Goal: Task Accomplishment & Management: Use online tool/utility

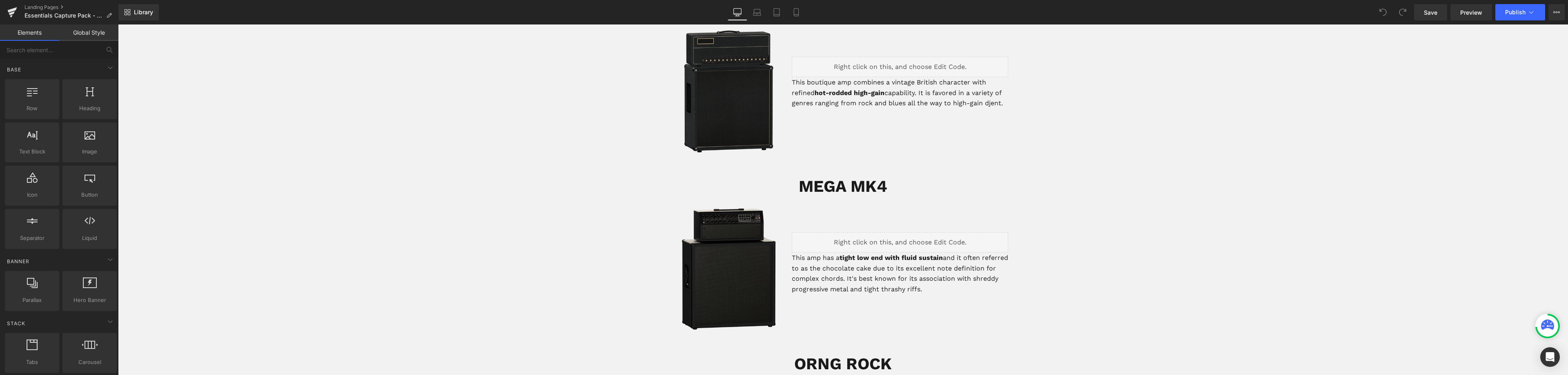
scroll to position [1062, 0]
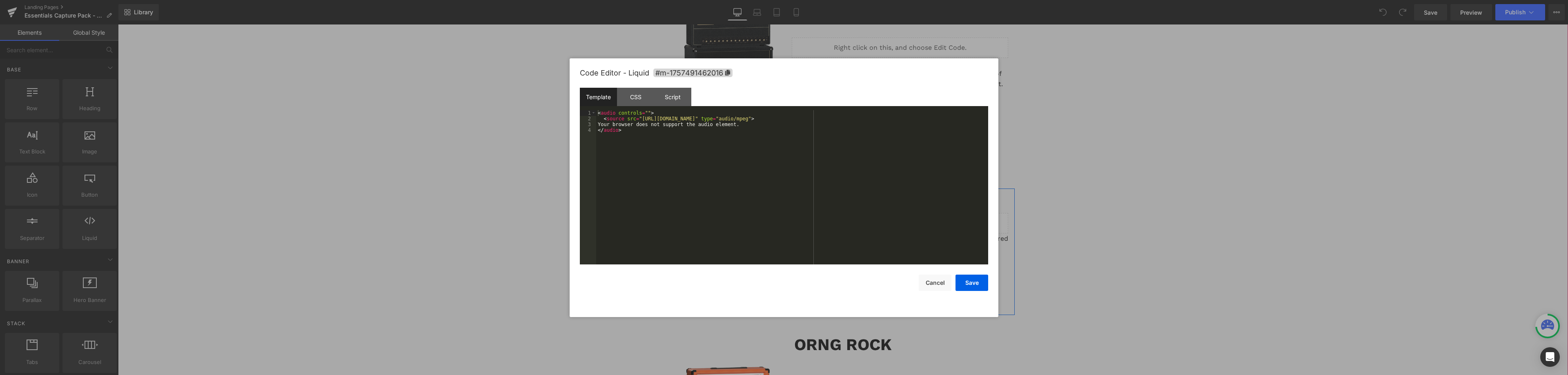
click at [908, 218] on div "Liquid" at bounding box center [900, 223] width 217 height 21
click at [650, 119] on div "< audio controls = "" > < source src = "[URL][DOMAIN_NAME]" type = "audio/mpeg"…" at bounding box center [792, 193] width 392 height 166
drag, startPoint x: 638, startPoint y: 120, endPoint x: 840, endPoint y: 118, distance: 202.0
click at [840, 118] on div "< audio controls = "" > < source src = "[URL][DOMAIN_NAME]" type = "audio/mpeg"…" at bounding box center [792, 193] width 392 height 166
click at [972, 281] on button "Save" at bounding box center [972, 282] width 33 height 16
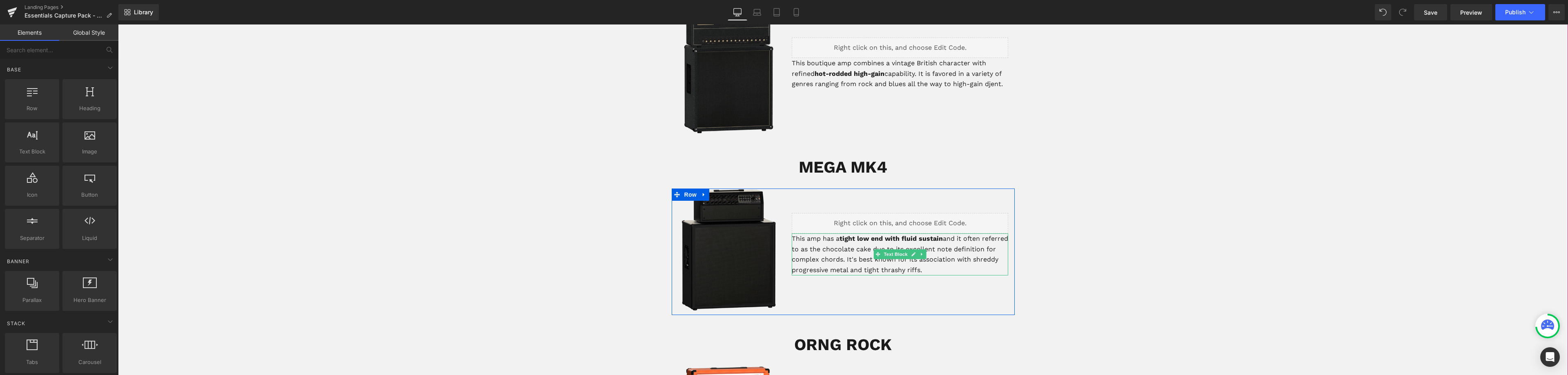
click at [840, 240] on strong "tight low end with fluid sustain" at bounding box center [891, 239] width 103 height 8
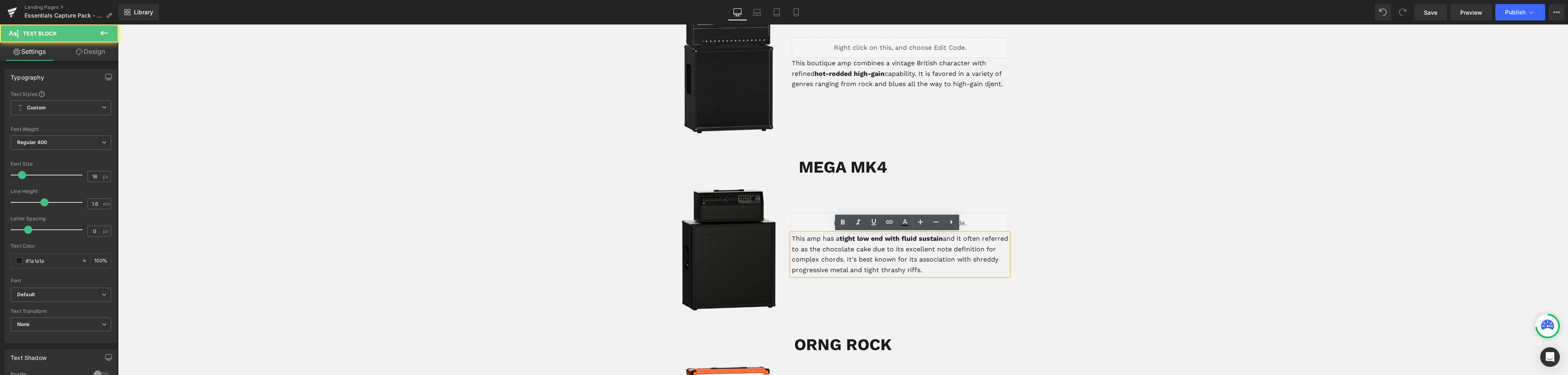
click at [881, 240] on strong "tight low end with fluid sustain" at bounding box center [891, 239] width 103 height 8
click at [847, 239] on strong "tight low end with fluid sustain" at bounding box center [891, 239] width 103 height 8
drag, startPoint x: 838, startPoint y: 239, endPoint x: 821, endPoint y: 242, distance: 17.3
click at [821, 242] on p "This amp has a tight low end with fluid sustain and it often referred to as the…" at bounding box center [900, 254] width 217 height 41
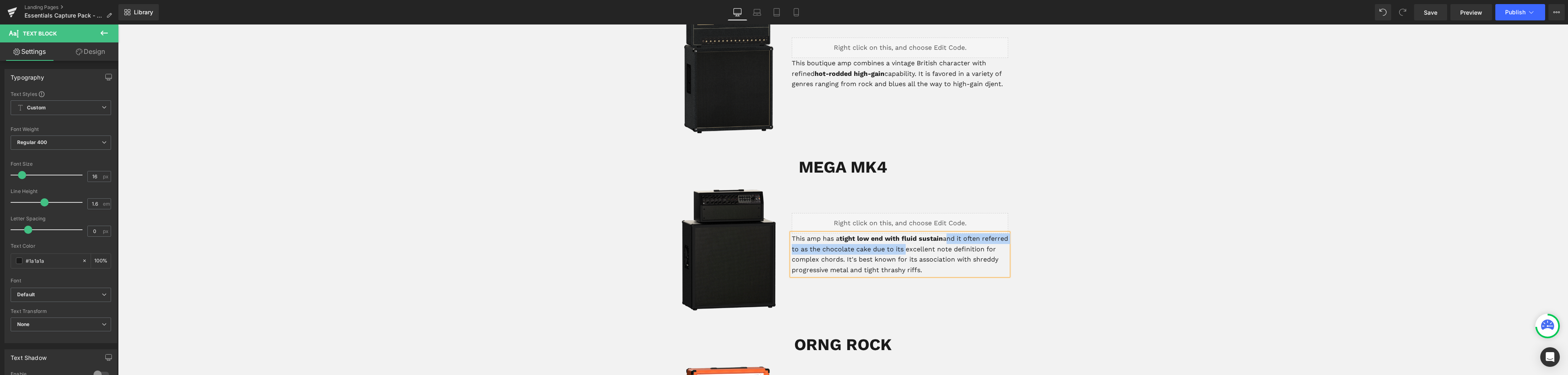
drag, startPoint x: 929, startPoint y: 250, endPoint x: 942, endPoint y: 237, distance: 18.4
click at [942, 237] on p "This amp has a tight low end with fluid sustain and it often referred to as the…" at bounding box center [900, 254] width 217 height 41
click at [867, 238] on strong "tight low end with fluid sustain" at bounding box center [891, 239] width 103 height 8
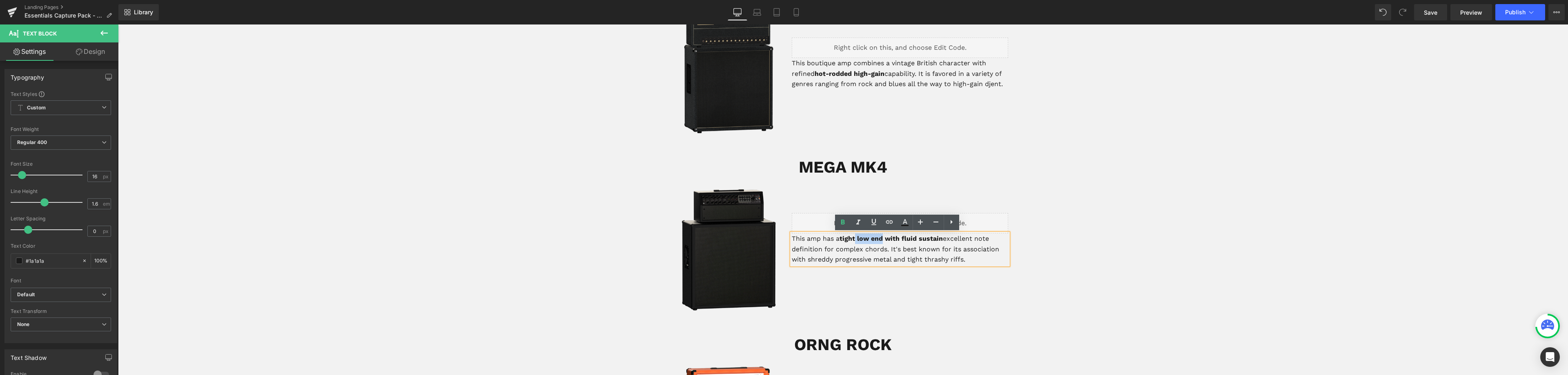
drag, startPoint x: 883, startPoint y: 239, endPoint x: 855, endPoint y: 239, distance: 28.0
click at [855, 239] on strong "tight low end with fluid sustain" at bounding box center [891, 239] width 103 height 8
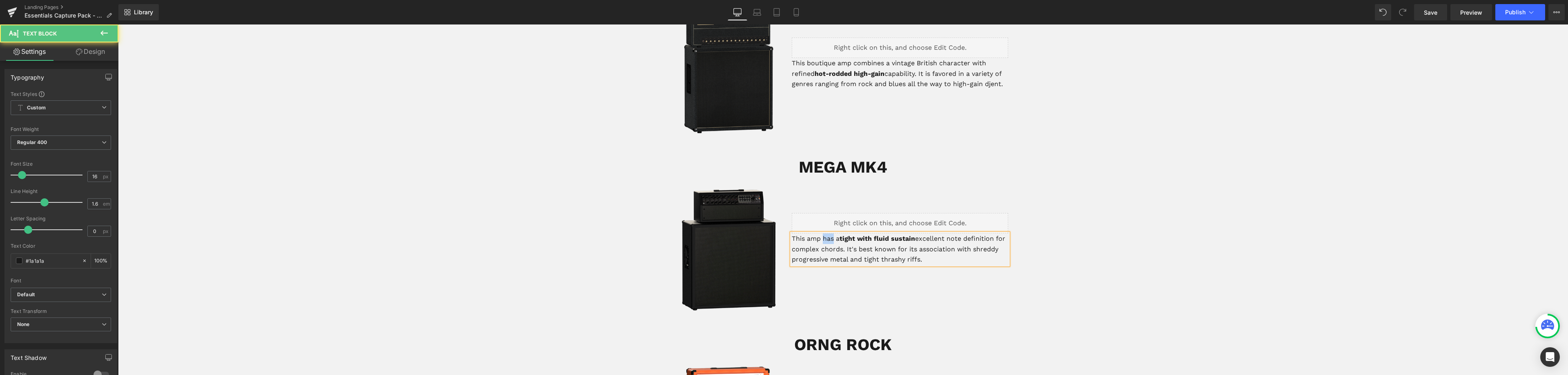
drag, startPoint x: 831, startPoint y: 237, endPoint x: 821, endPoint y: 237, distance: 10.0
click at [821, 237] on p "This amp has a tight with fluid sustain excellent note definition for complex c…" at bounding box center [900, 250] width 217 height 32
click at [831, 239] on p "This amp is a ultra-tight and growly with fluid sustain excellent note definiti…" at bounding box center [900, 250] width 217 height 32
drag, startPoint x: 931, startPoint y: 239, endPoint x: 919, endPoint y: 240, distance: 12.0
click at [919, 240] on strong "ultra-tight and growly with fluid sustain" at bounding box center [894, 239] width 132 height 8
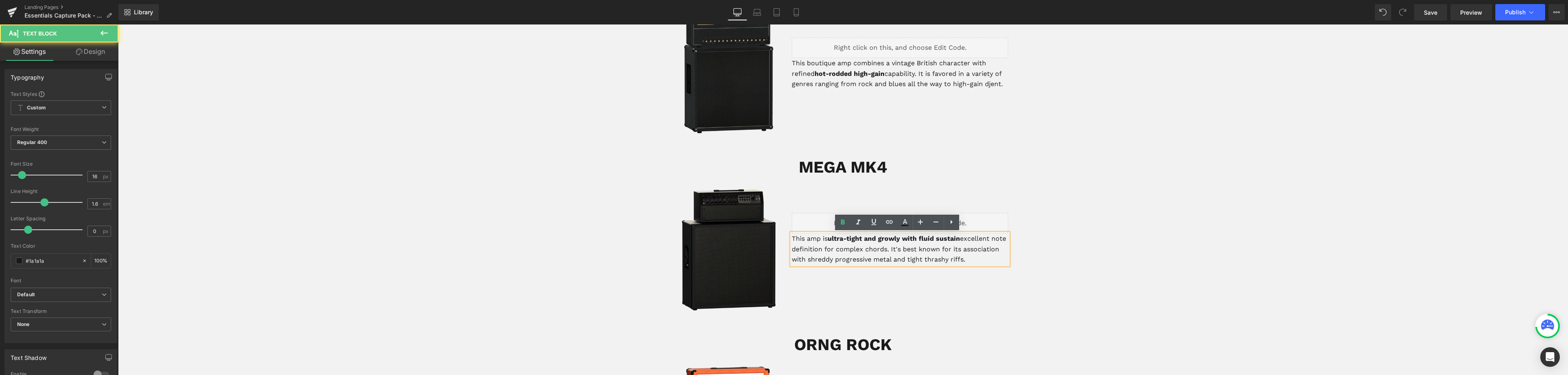
click at [912, 239] on strong "ultra-tight and growly with fluid sustain" at bounding box center [894, 239] width 132 height 8
drag, startPoint x: 901, startPoint y: 239, endPoint x: 863, endPoint y: 240, distance: 38.0
click at [863, 240] on strong "ultra-tight and growly with fluid sustain" at bounding box center [894, 239] width 132 height 8
click at [922, 237] on p "This amp is ultra-tight with fluid sustain excellent note definition for comple…" at bounding box center [900, 250] width 217 height 32
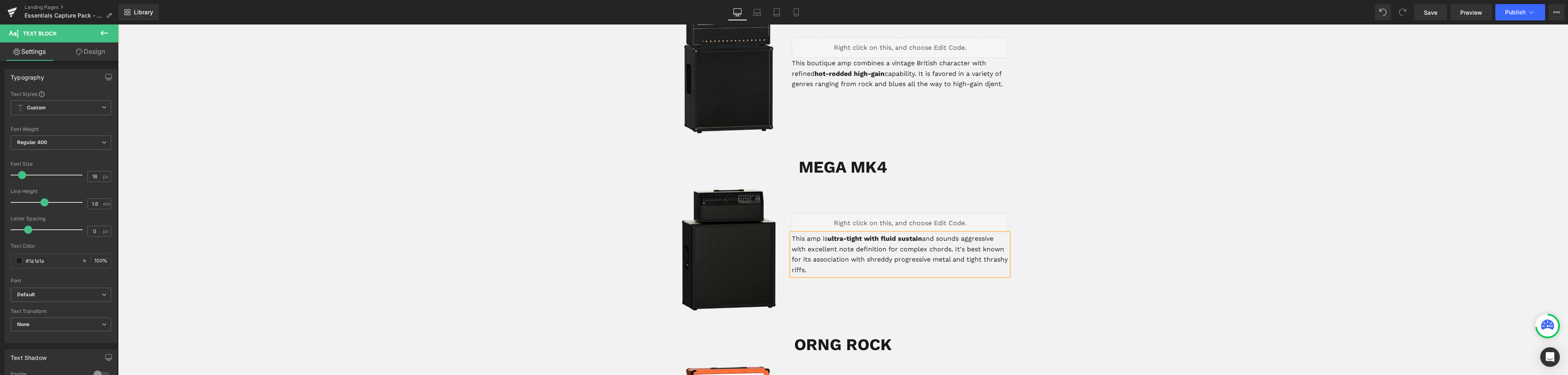
click at [951, 249] on p "This amp is ultra-tight with fluid sustain and sounds aggressive with excellent…" at bounding box center [900, 254] width 217 height 41
click at [803, 236] on p "This amp is ultra-tight with fluid sustain and sounds aggressive with excellent…" at bounding box center [900, 260] width 217 height 52
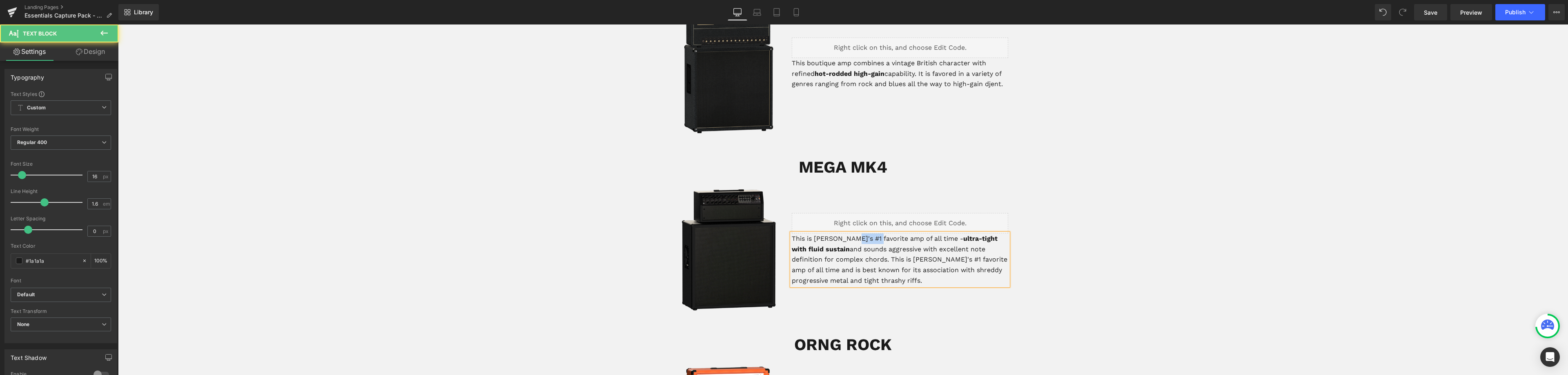
drag, startPoint x: 870, startPoint y: 237, endPoint x: 846, endPoint y: 240, distance: 24.2
click at [846, 240] on p "This is [PERSON_NAME]'s #1 favorite amp of all time - ultra-tight with fluid su…" at bounding box center [900, 260] width 217 height 52
click at [888, 248] on p "This is [PERSON_NAME]'s #1 greatest amp of all time - ultra-tight with fluid su…" at bounding box center [900, 260] width 217 height 52
drag, startPoint x: 856, startPoint y: 249, endPoint x: 830, endPoint y: 250, distance: 26.0
click at [830, 250] on p "This is [PERSON_NAME]'s #1 greatest amp of all time - ultra-tight with fluid su…" at bounding box center [900, 260] width 217 height 52
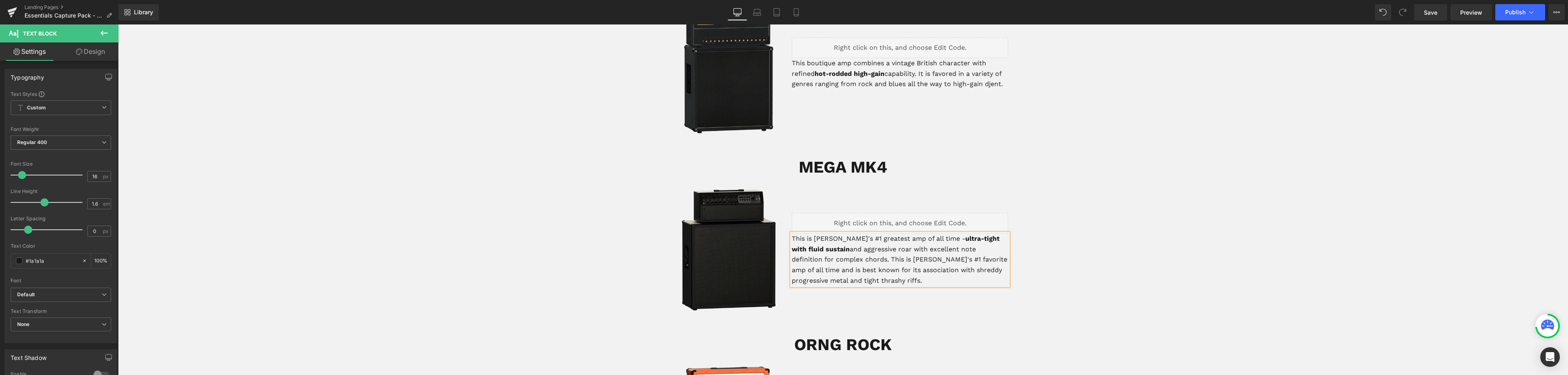
click at [982, 237] on strong "ultra-tight with fluid sustain" at bounding box center [895, 244] width 208 height 18
drag, startPoint x: 811, startPoint y: 249, endPoint x: 931, endPoint y: 238, distance: 120.5
click at [931, 238] on strong "ultra-tight with a fluid sustain" at bounding box center [895, 244] width 208 height 18
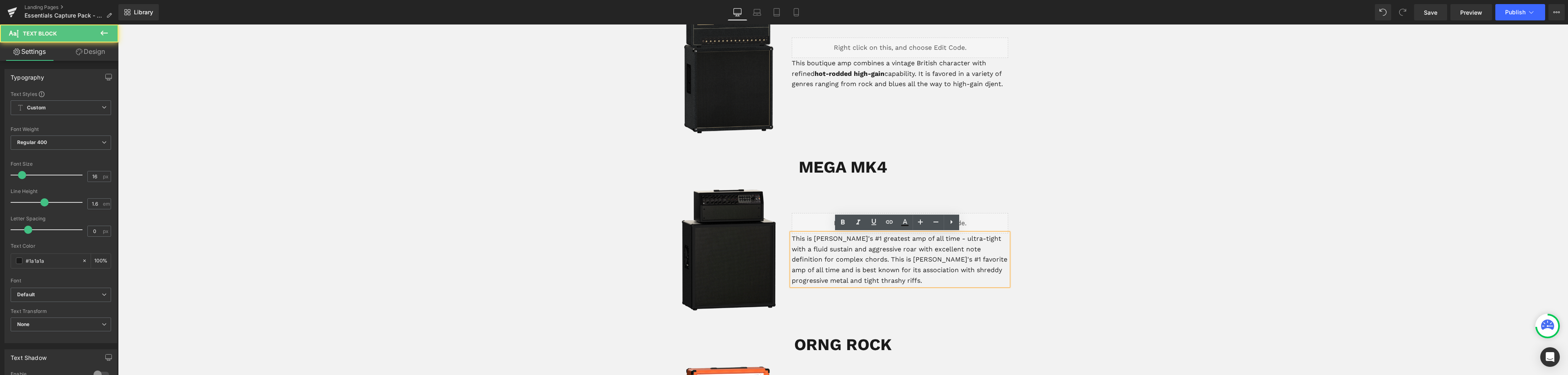
click at [852, 238] on p "This is [PERSON_NAME]'s #1 greatest amp of all time - ultra-tight with a fluid …" at bounding box center [900, 260] width 217 height 52
drag, startPoint x: 813, startPoint y: 239, endPoint x: 923, endPoint y: 239, distance: 110.0
click at [923, 239] on p "This is [PERSON_NAME]'s #1 greatest amp of all time - ultra-tight with a fluid …" at bounding box center [900, 260] width 217 height 52
drag, startPoint x: 979, startPoint y: 239, endPoint x: 969, endPoint y: 237, distance: 10.2
click at [969, 237] on p "This is [PERSON_NAME]'s #1 greatest amp of all time - ultra-tight with a fluid …" at bounding box center [900, 260] width 217 height 52
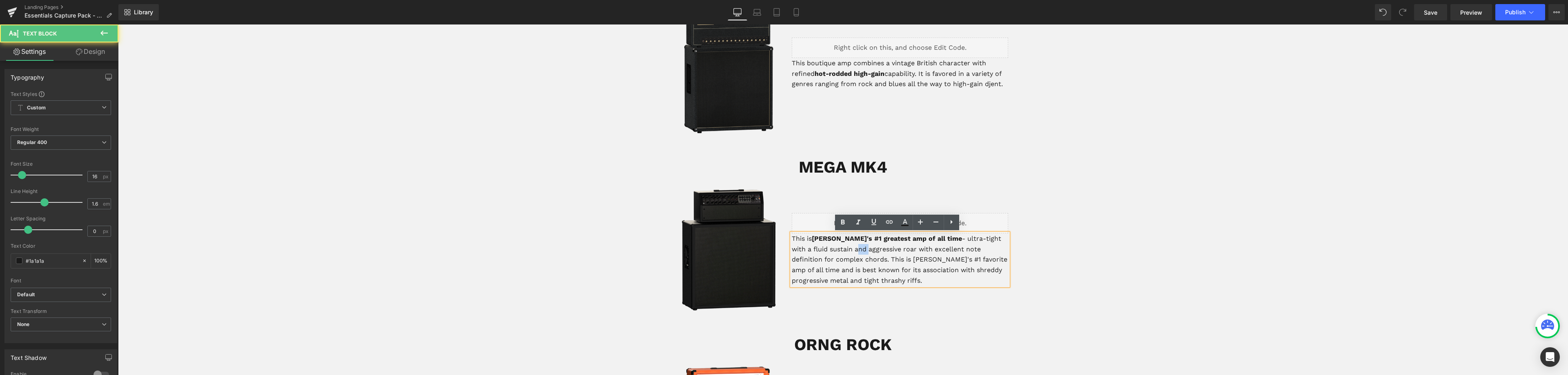
drag, startPoint x: 826, startPoint y: 249, endPoint x: 815, endPoint y: 250, distance: 11.0
click at [815, 250] on p "This is [PERSON_NAME]'s #1 greatest amp of all time - ultra-tight with a fluid …" at bounding box center [900, 260] width 217 height 52
drag, startPoint x: 877, startPoint y: 250, endPoint x: 861, endPoint y: 254, distance: 16.5
click at [861, 254] on p "This is [PERSON_NAME]'s #1 greatest amp of all time - ultra-tight with a fluid …" at bounding box center [900, 260] width 217 height 52
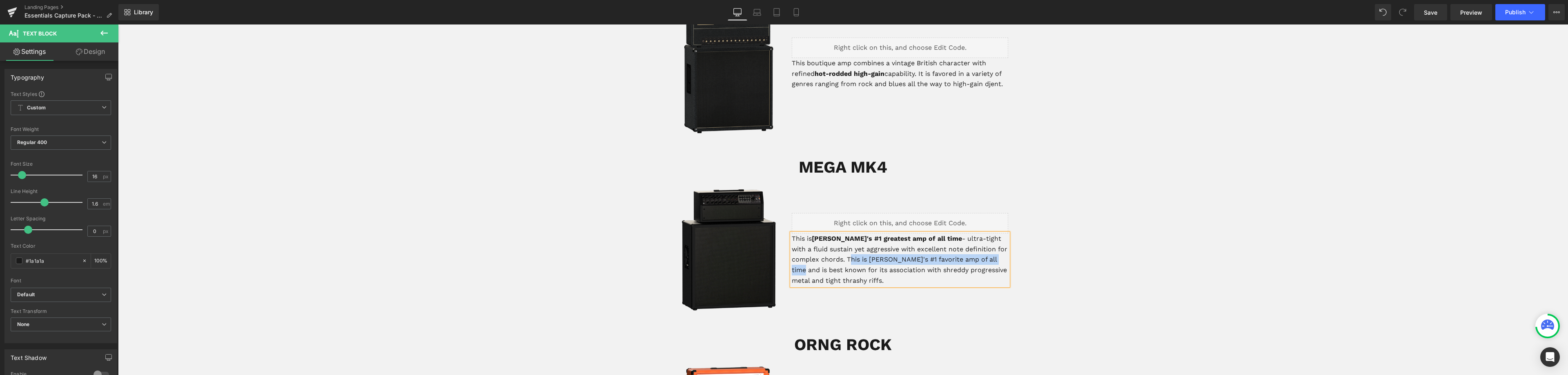
drag, startPoint x: 968, startPoint y: 258, endPoint x: 824, endPoint y: 263, distance: 144.1
click at [817, 262] on p "This is [PERSON_NAME]'s #1 greatest amp of all time - ultra-tight with a fluid …" at bounding box center [900, 260] width 217 height 52
click at [889, 272] on p "This is [PERSON_NAME]'s #1 greatest amp of all time - ultra-tight with a fluid …" at bounding box center [900, 254] width 217 height 41
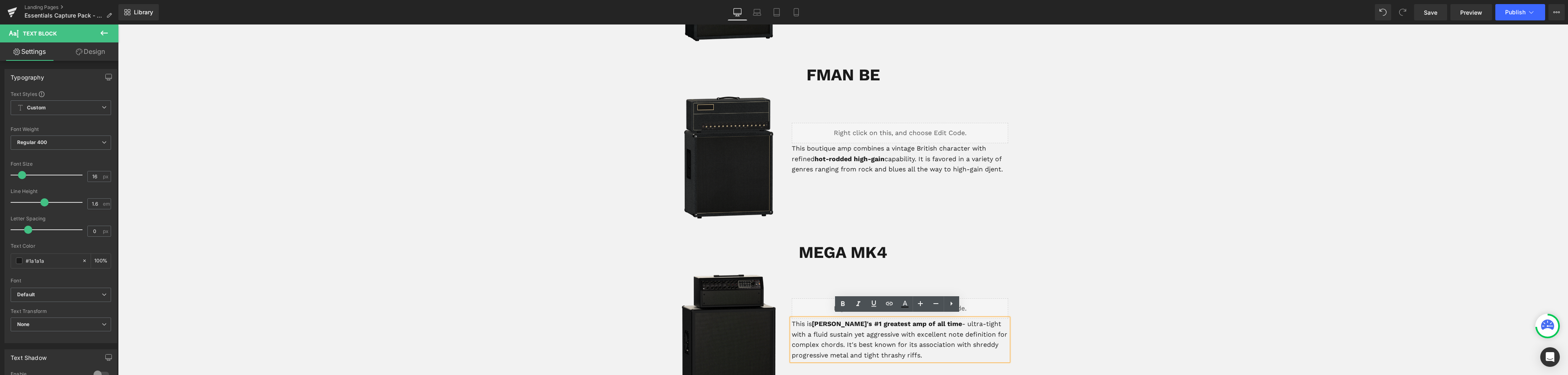
scroll to position [980, 0]
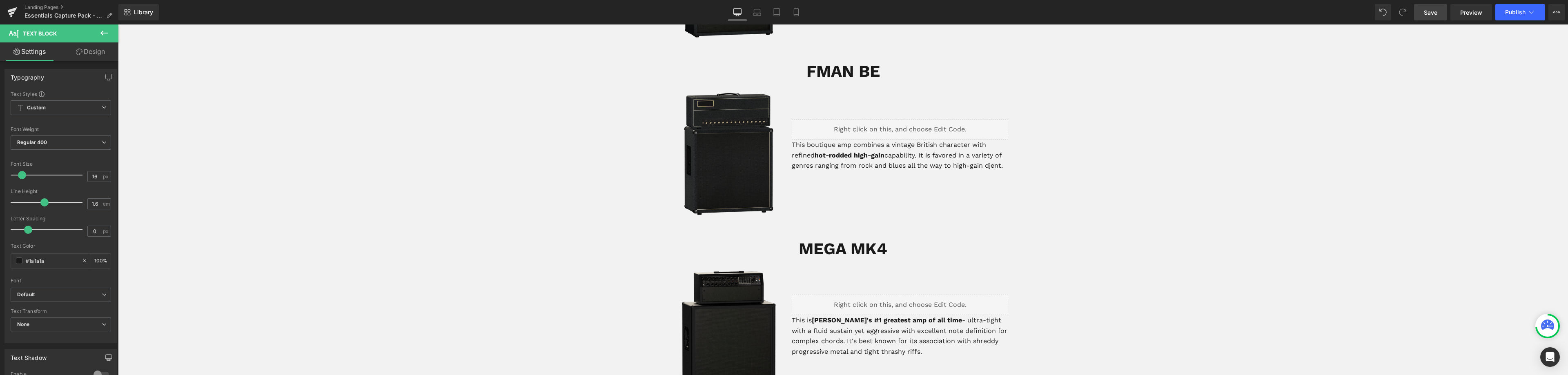
click at [1425, 14] on span "Save" at bounding box center [1430, 12] width 13 height 9
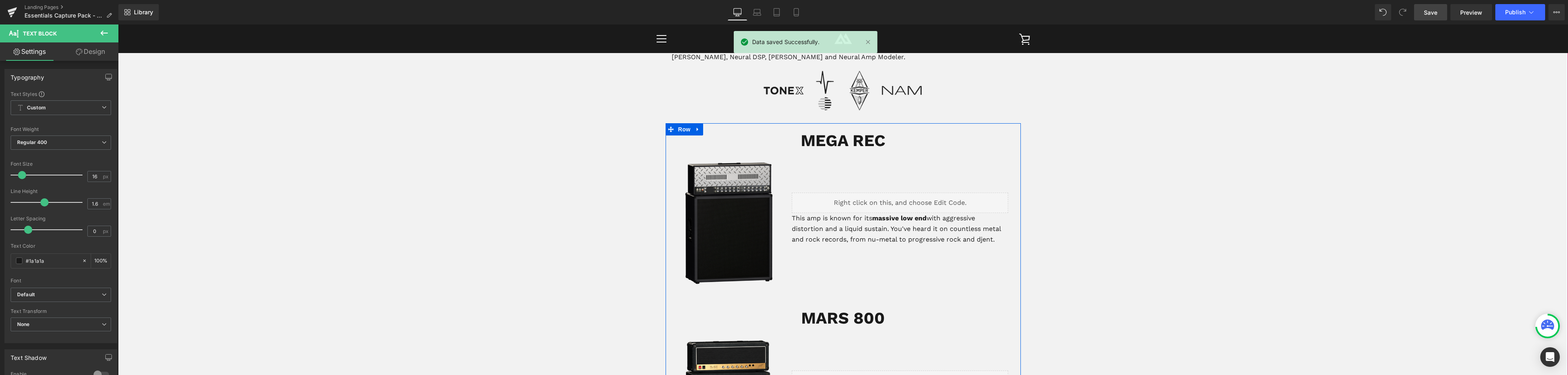
scroll to position [368, 0]
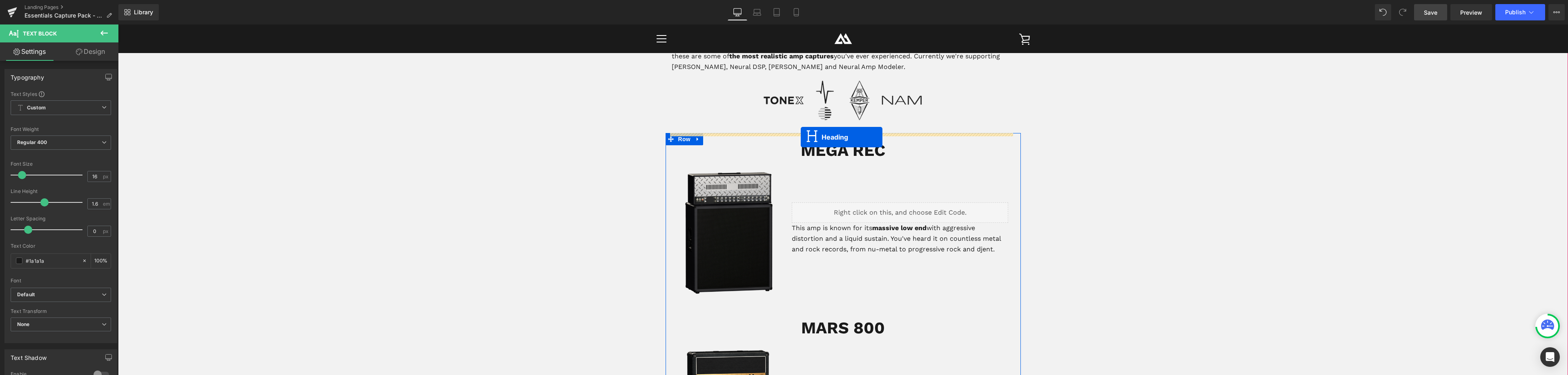
drag, startPoint x: 819, startPoint y: 250, endPoint x: 801, endPoint y: 137, distance: 114.4
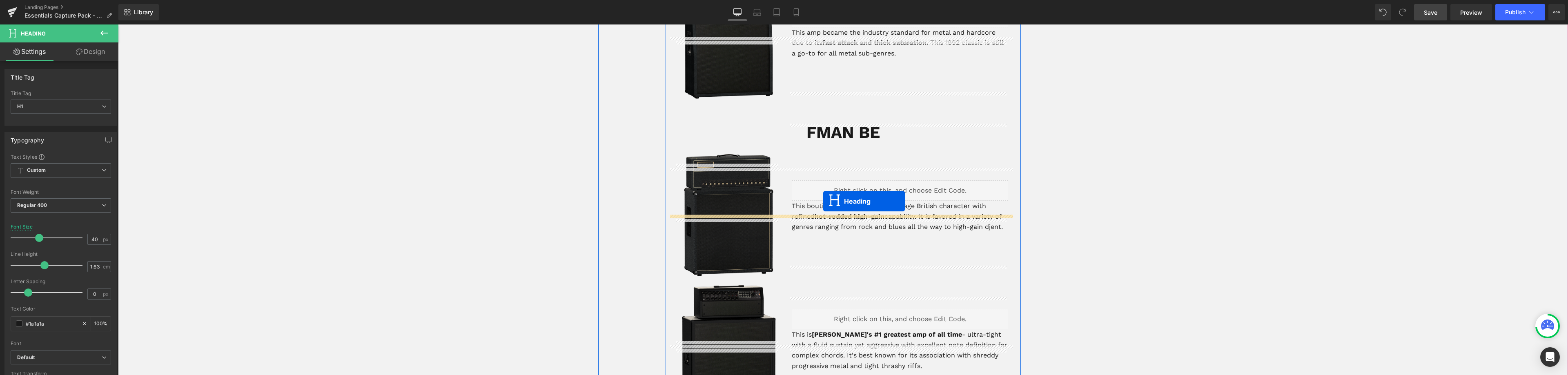
scroll to position [980, 0]
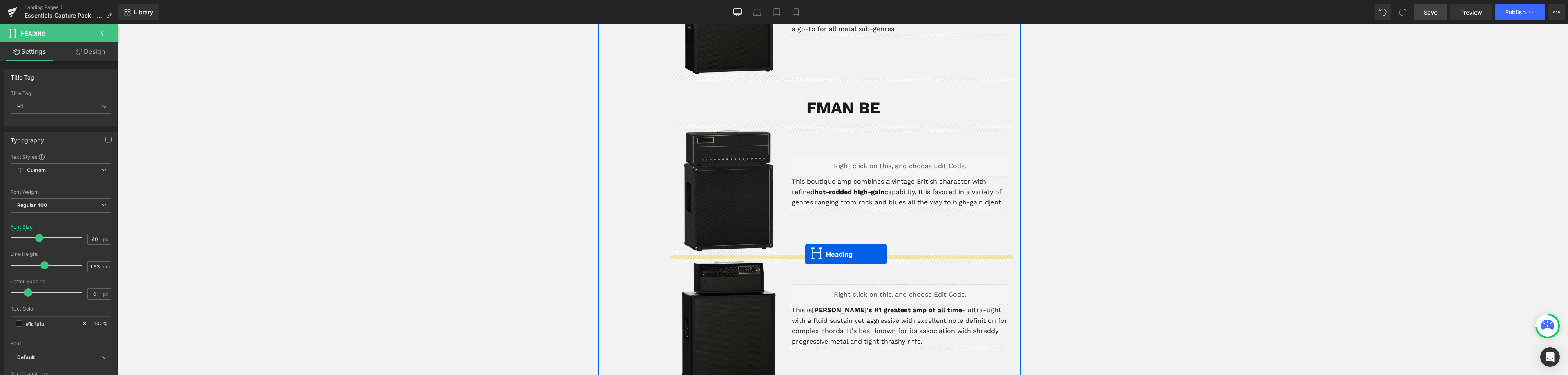
drag, startPoint x: 819, startPoint y: 200, endPoint x: 805, endPoint y: 254, distance: 55.8
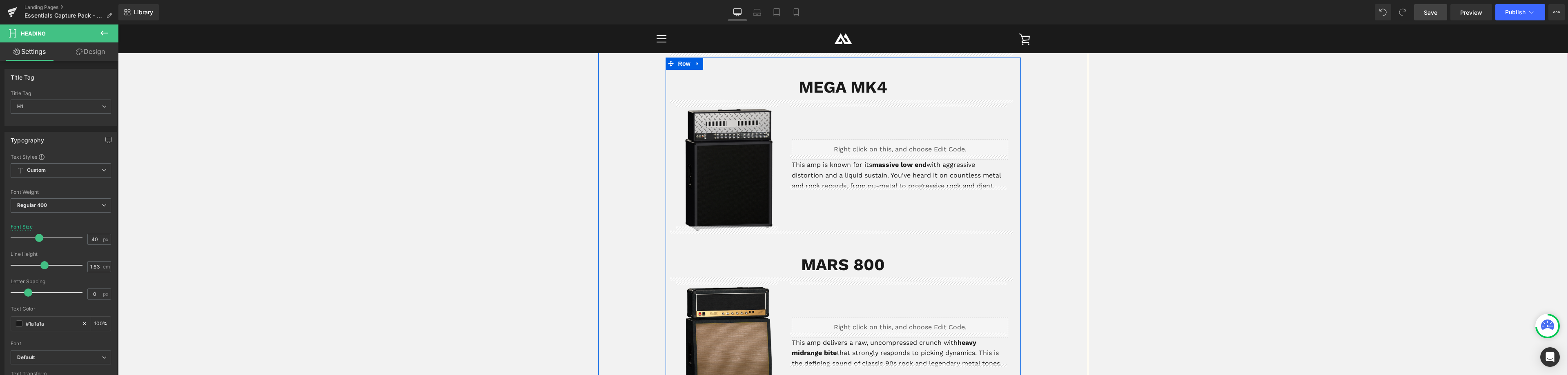
scroll to position [384, 0]
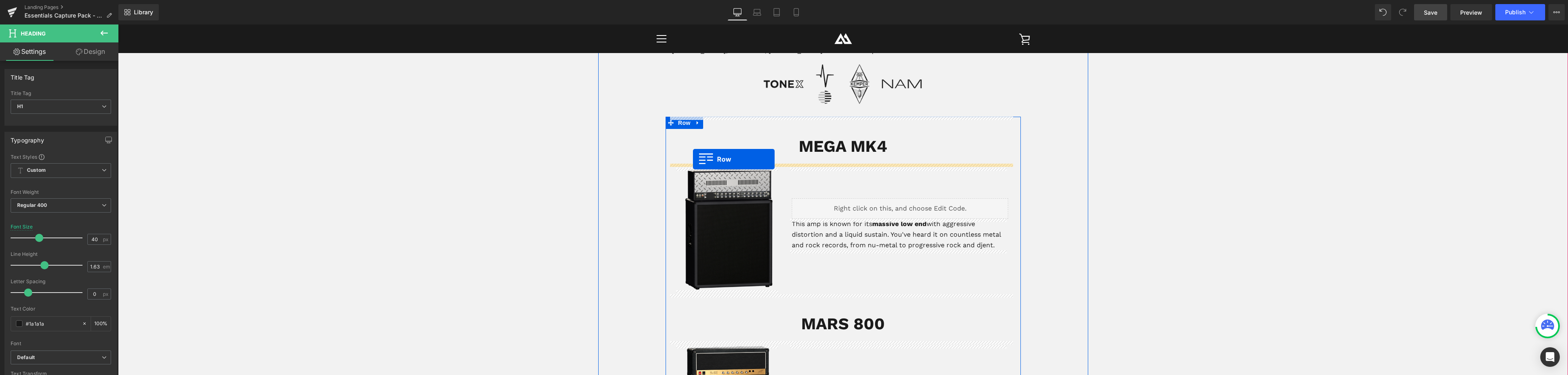
drag, startPoint x: 674, startPoint y: 300, endPoint x: 693, endPoint y: 159, distance: 142.3
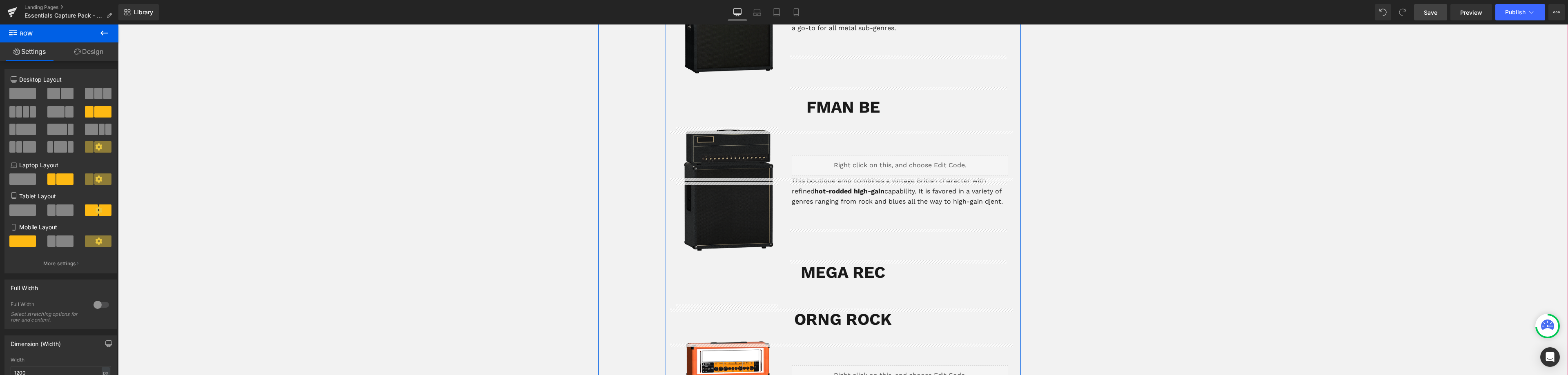
scroll to position [1037, 0]
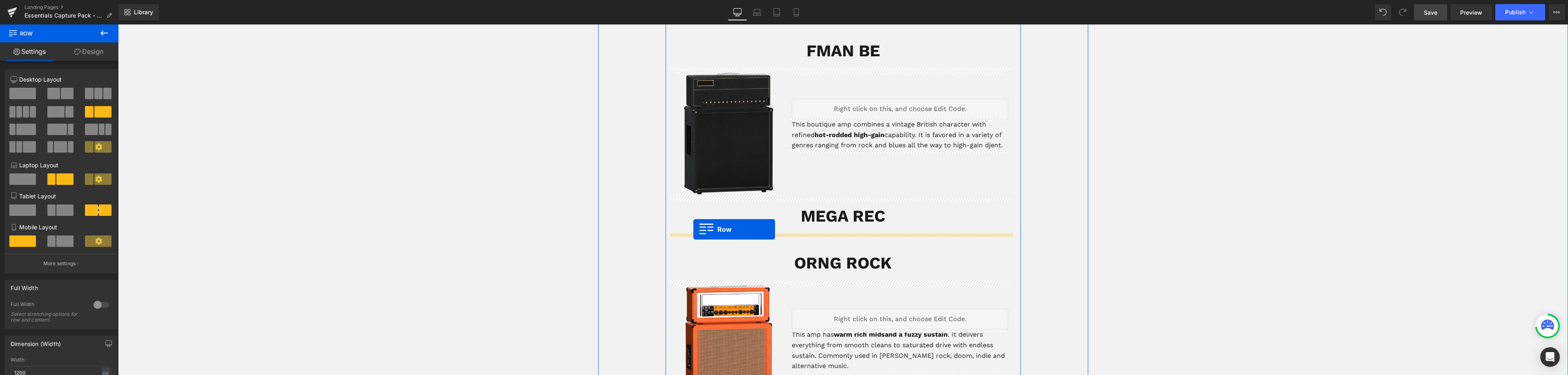
drag, startPoint x: 675, startPoint y: 225, endPoint x: 693, endPoint y: 230, distance: 18.7
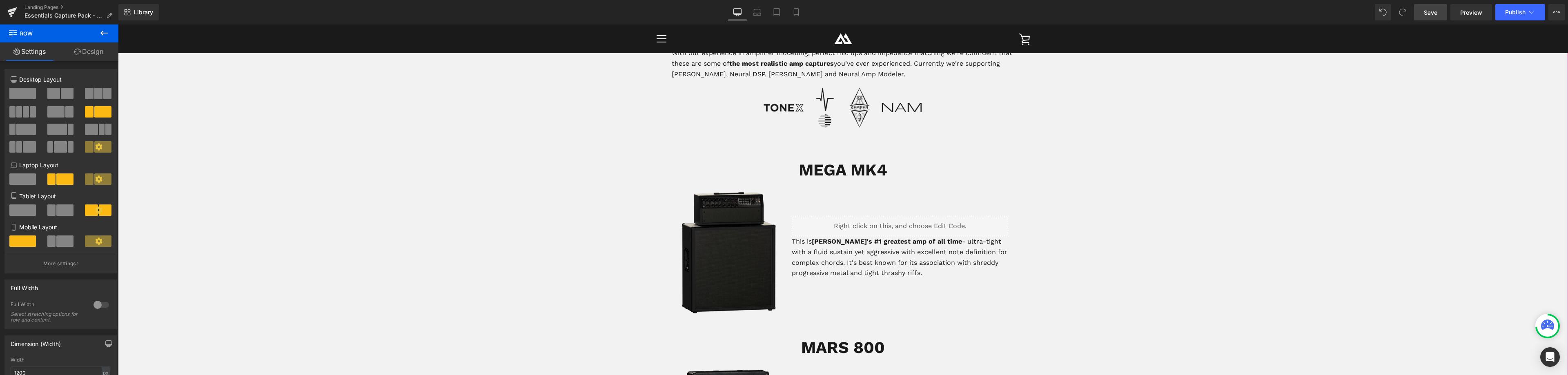
scroll to position [359, 0]
click at [1433, 15] on span "Save" at bounding box center [1430, 12] width 13 height 9
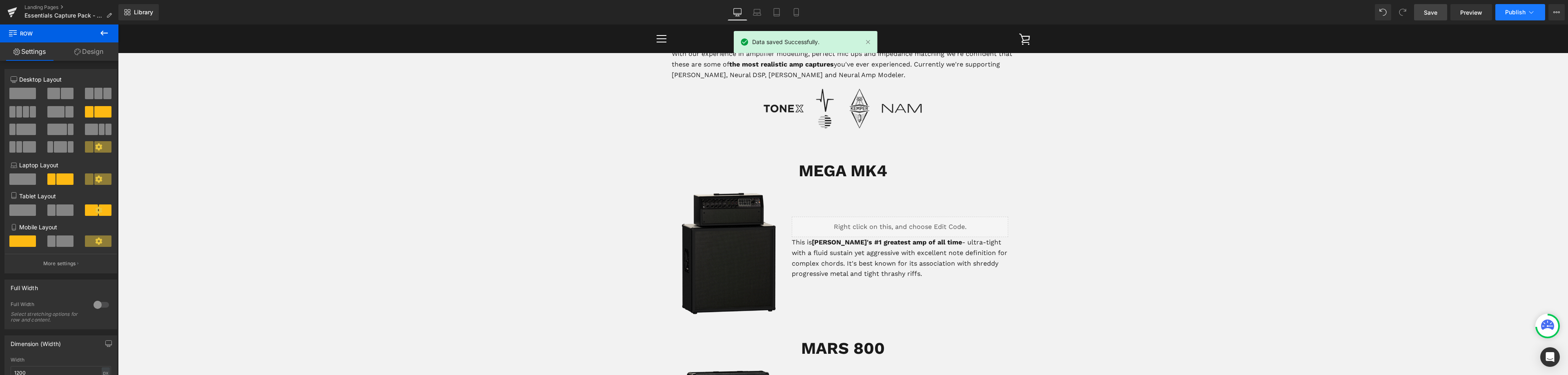
click at [1523, 14] on span "Publish" at bounding box center [1516, 12] width 21 height 7
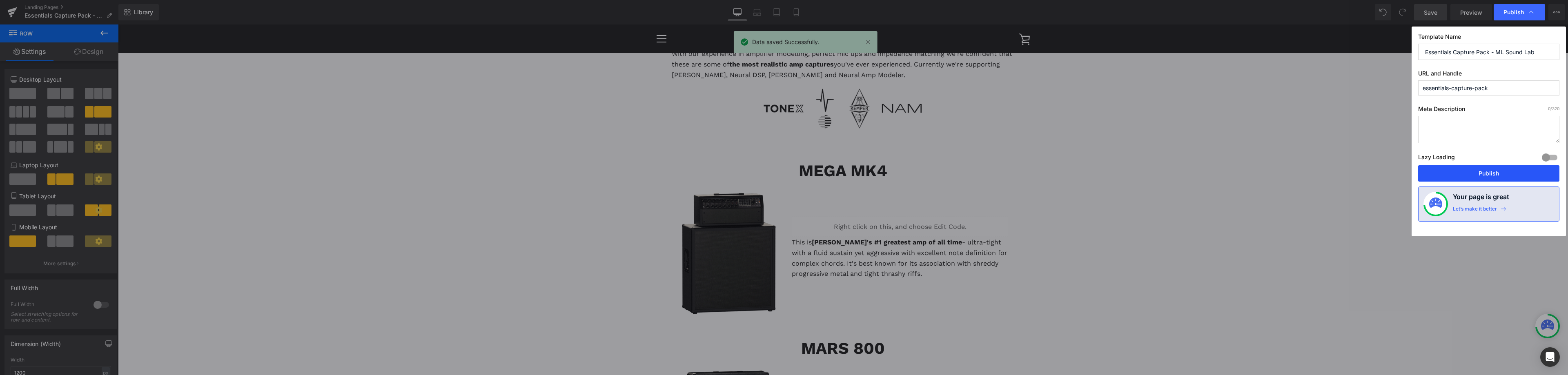
click at [1483, 170] on button "Publish" at bounding box center [1489, 173] width 141 height 16
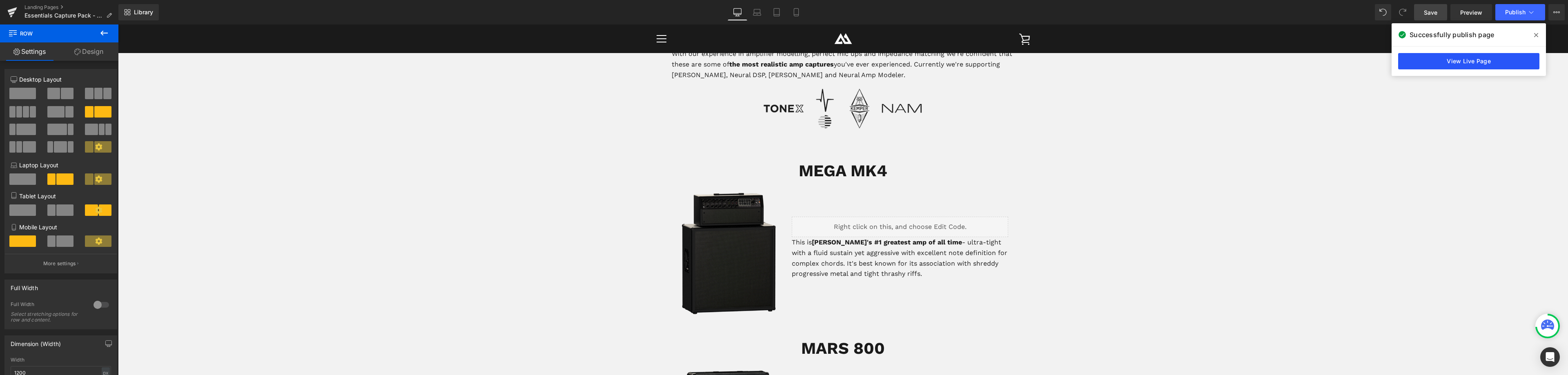
click at [1507, 63] on link "View Live Page" at bounding box center [1469, 61] width 141 height 16
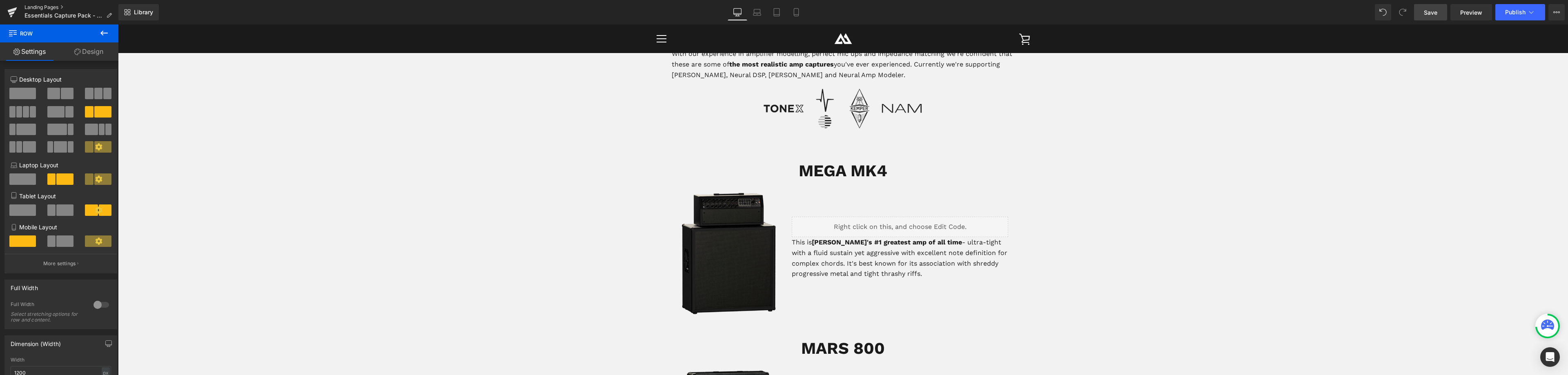
click at [52, 4] on link "Landing Pages" at bounding box center [71, 7] width 94 height 7
